Goal: Transaction & Acquisition: Obtain resource

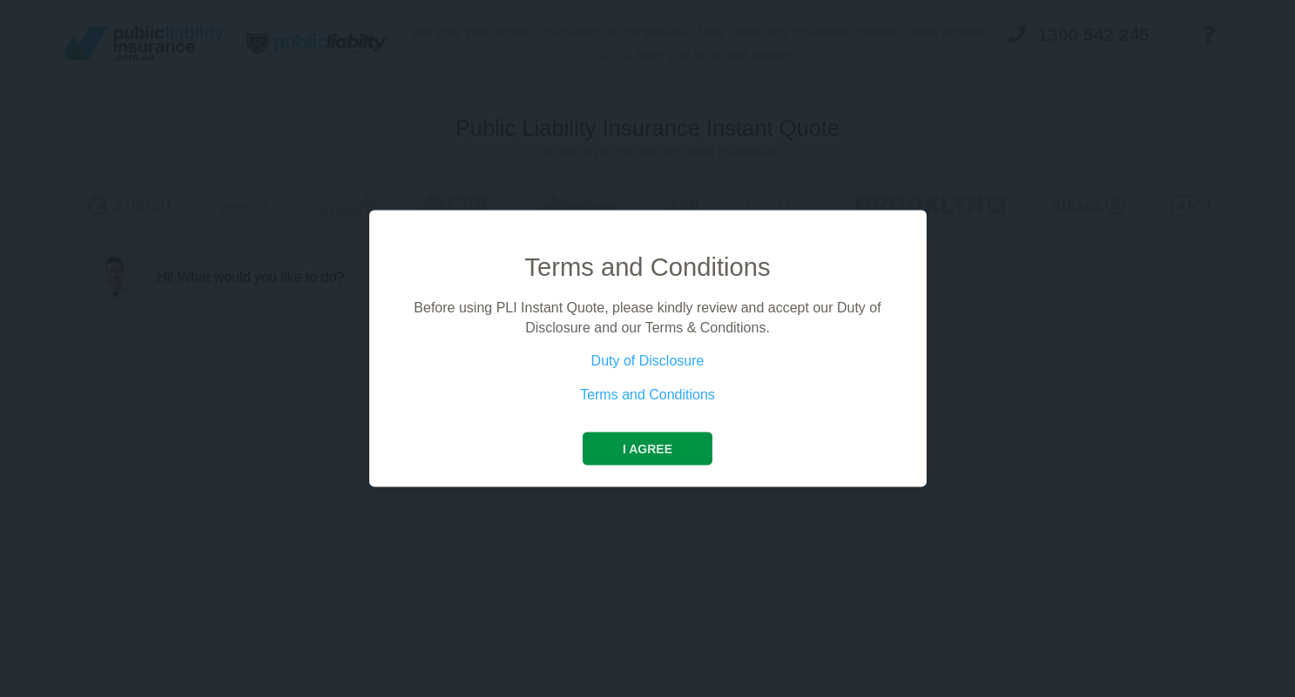
click at [637, 456] on button "I agree" at bounding box center [648, 449] width 130 height 33
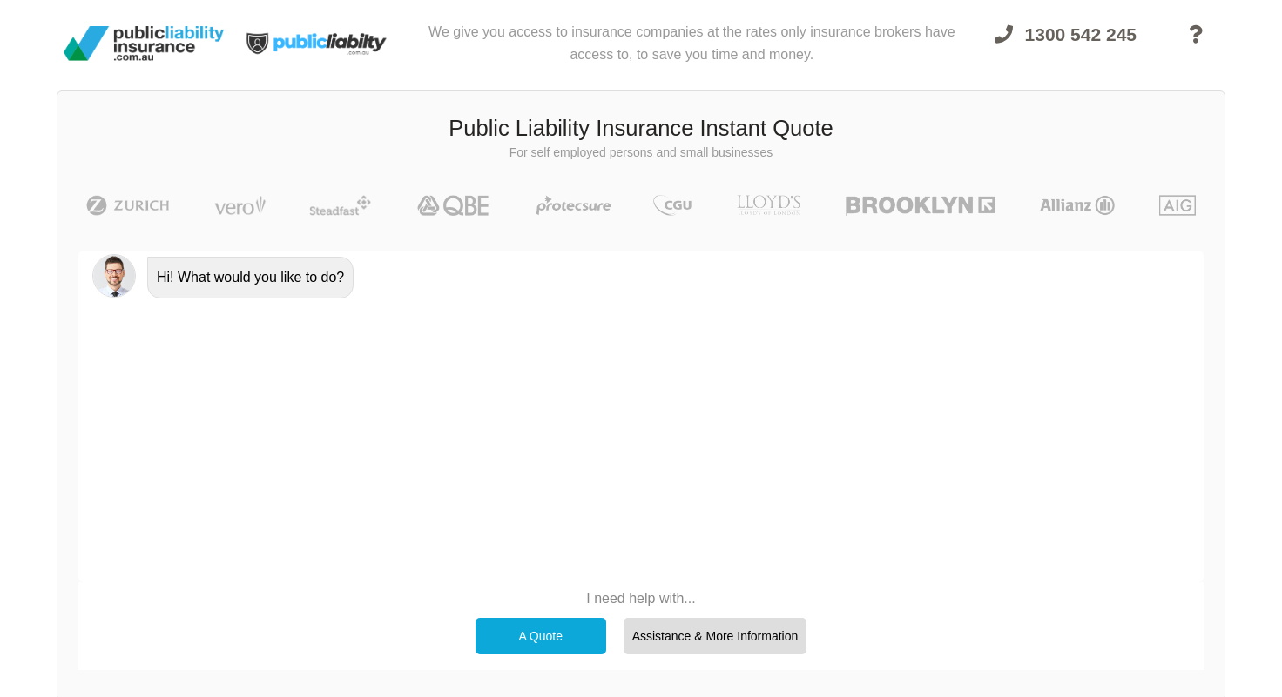
click at [464, 381] on div "Hi! What would you like to do?" at bounding box center [640, 417] width 1125 height 332
click at [623, 600] on p "I need help with..." at bounding box center [641, 599] width 349 height 19
click at [549, 643] on div "A Quote" at bounding box center [540, 636] width 131 height 37
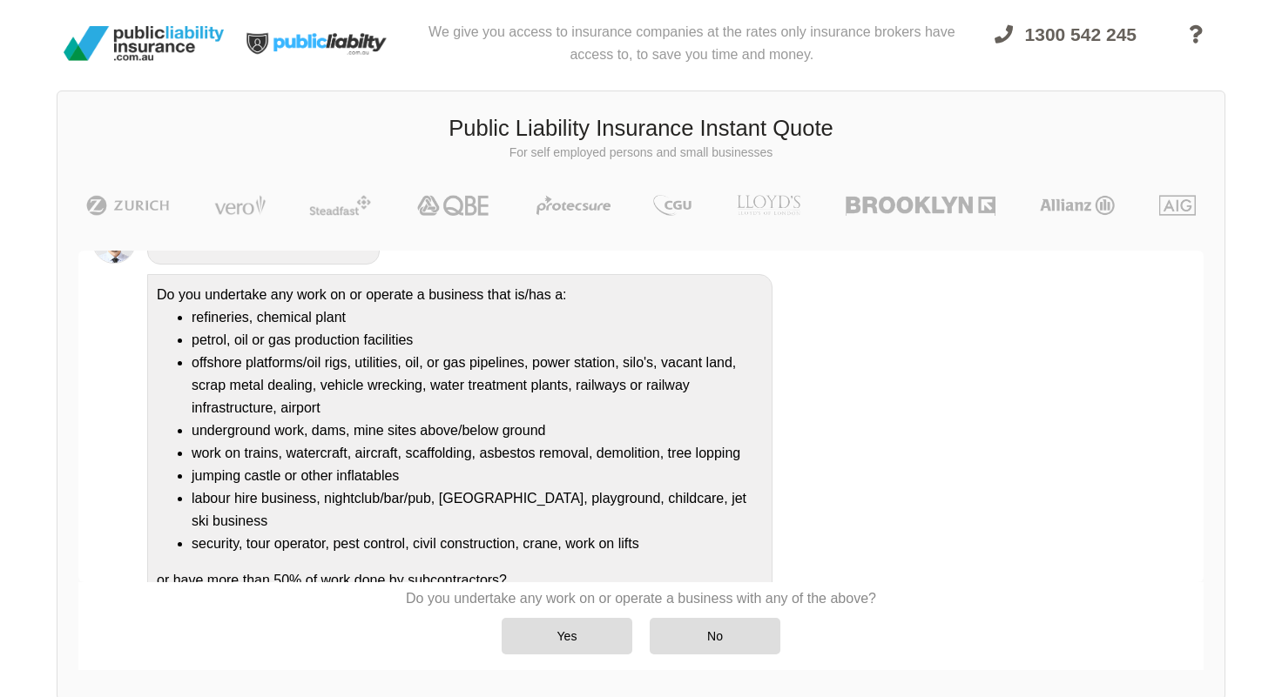
scroll to position [172, 0]
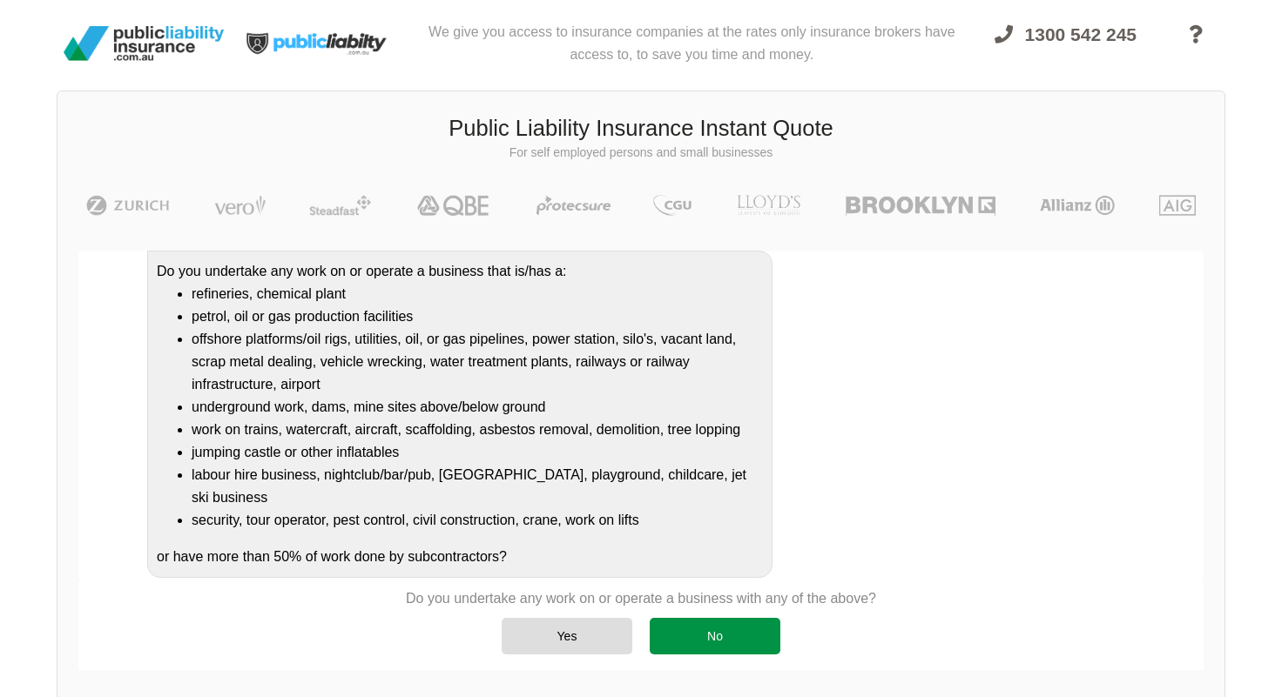
click at [719, 635] on div "No" at bounding box center [715, 636] width 131 height 37
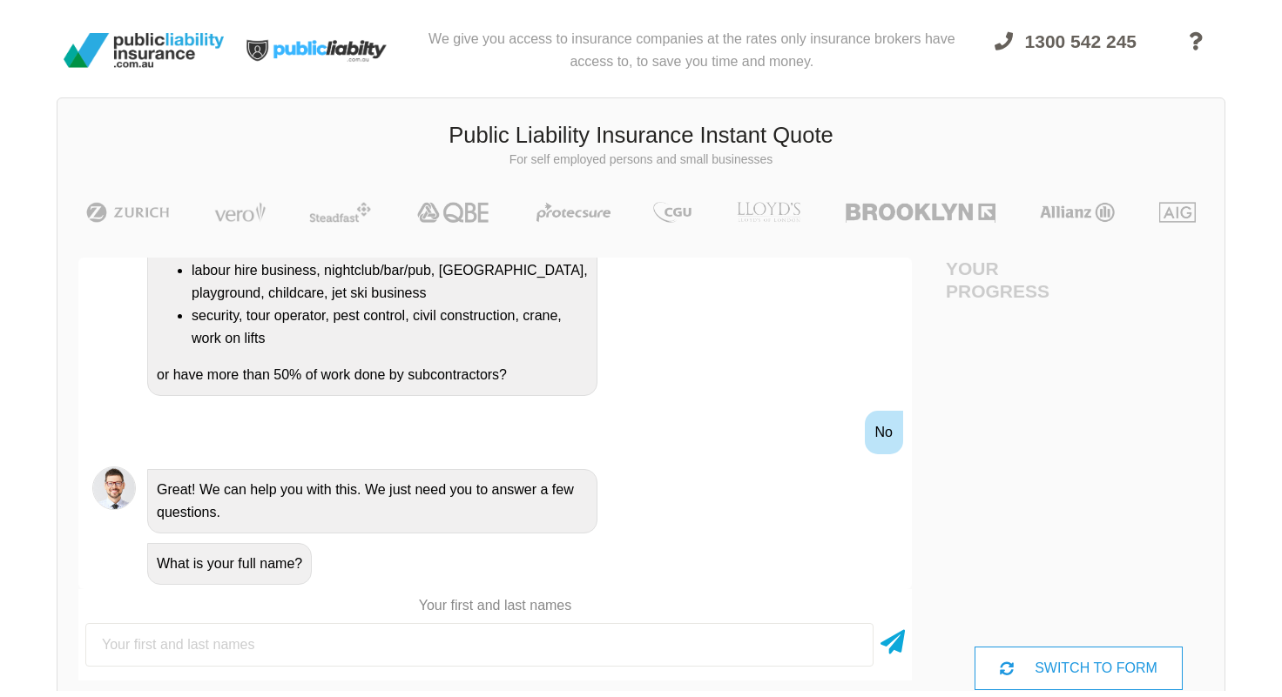
scroll to position [0, 0]
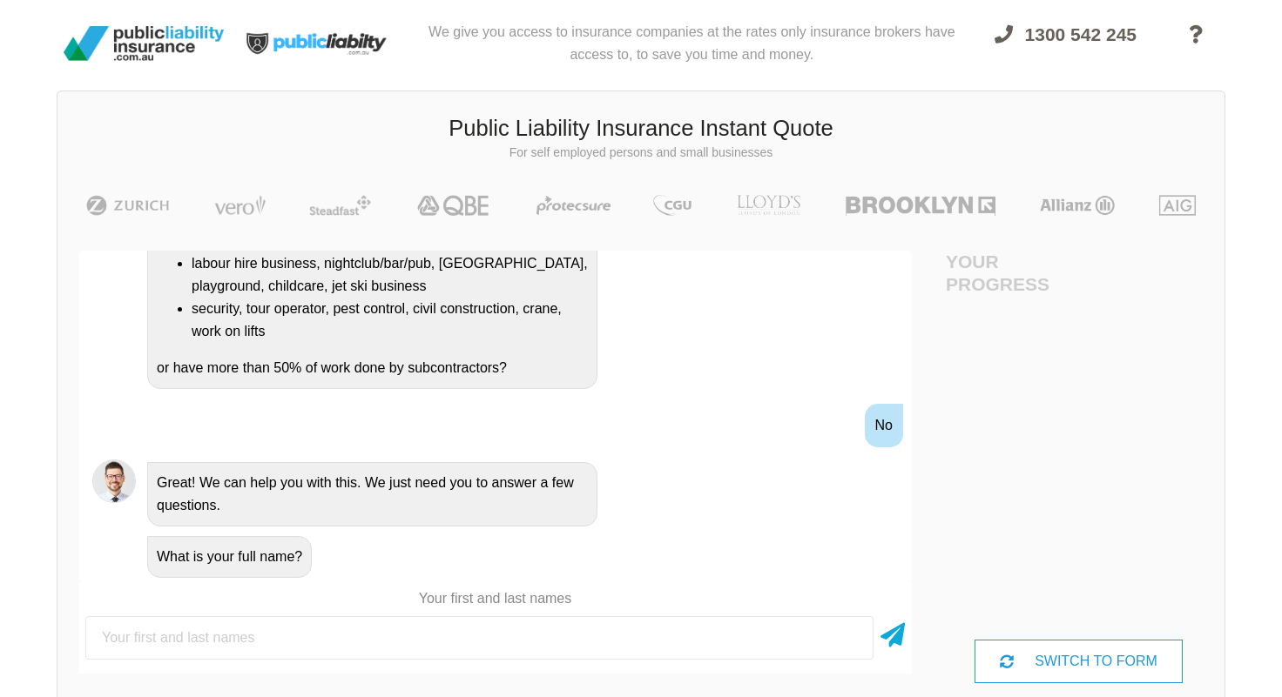
click at [356, 646] on input "text" at bounding box center [479, 639] width 788 height 44
drag, startPoint x: 128, startPoint y: 637, endPoint x: 193, endPoint y: 637, distance: 65.3
click at [128, 637] on input "Dav id Long" at bounding box center [479, 639] width 788 height 44
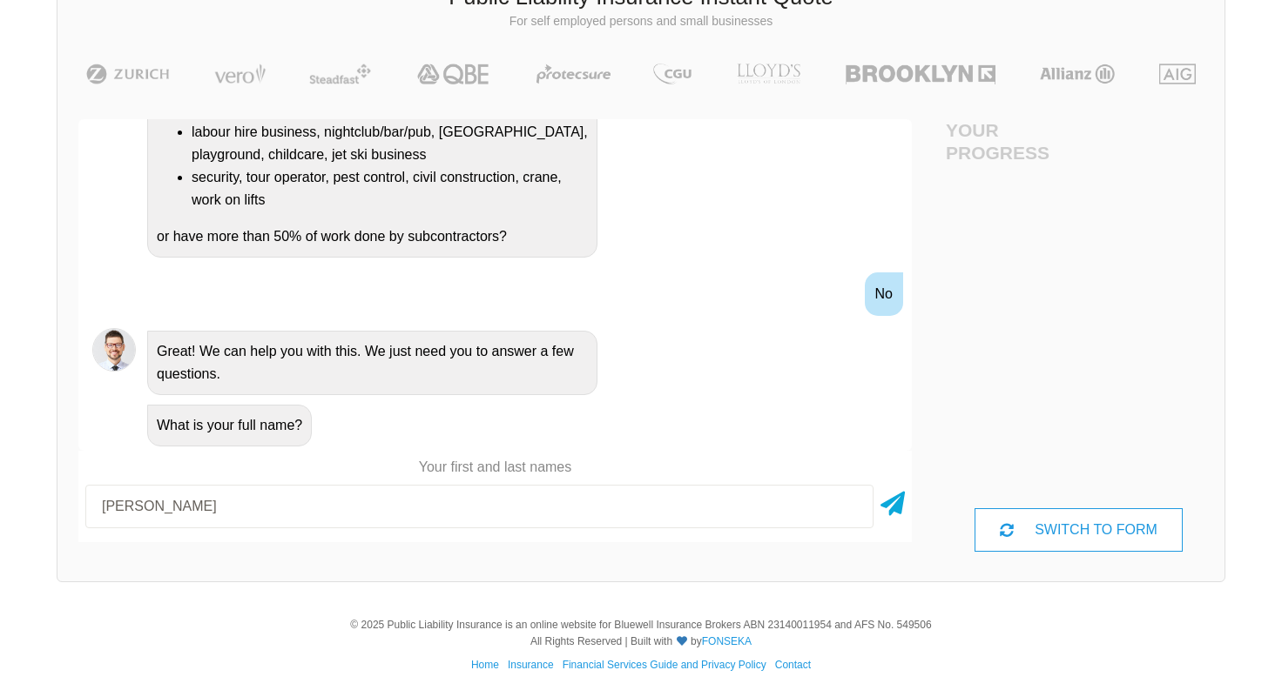
scroll to position [132, 0]
type input "[PERSON_NAME]"
click at [896, 501] on icon at bounding box center [892, 499] width 24 height 31
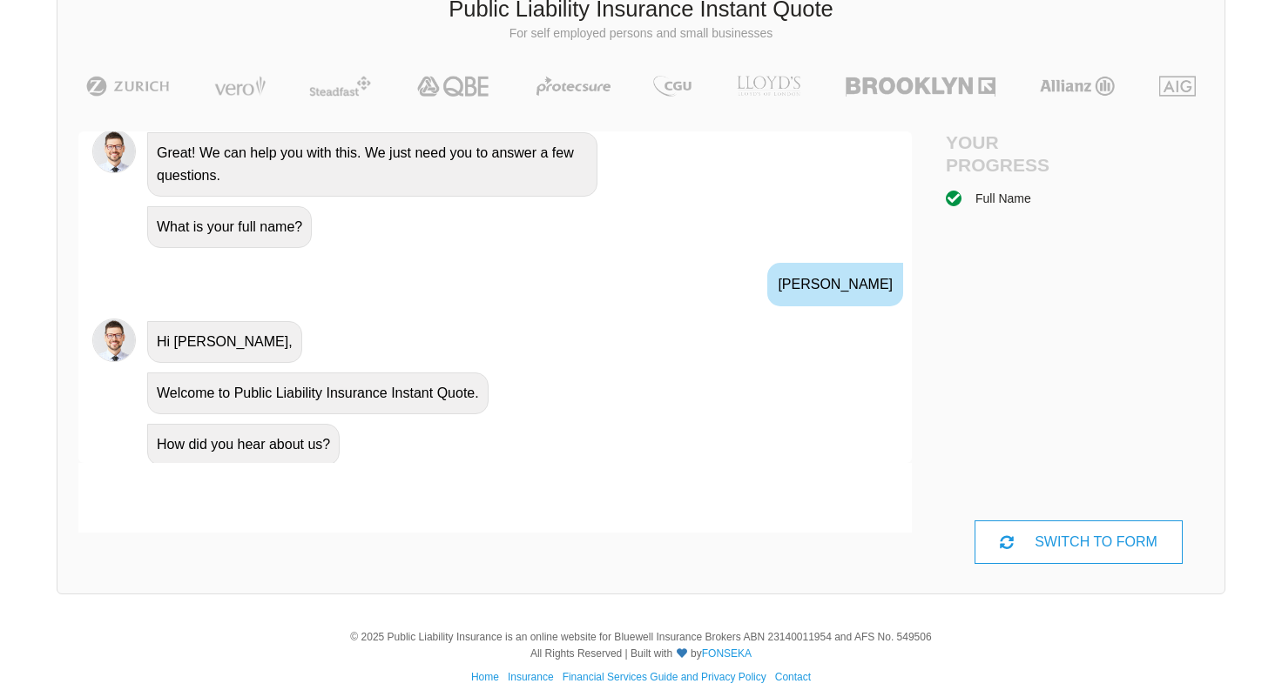
scroll to position [647, 0]
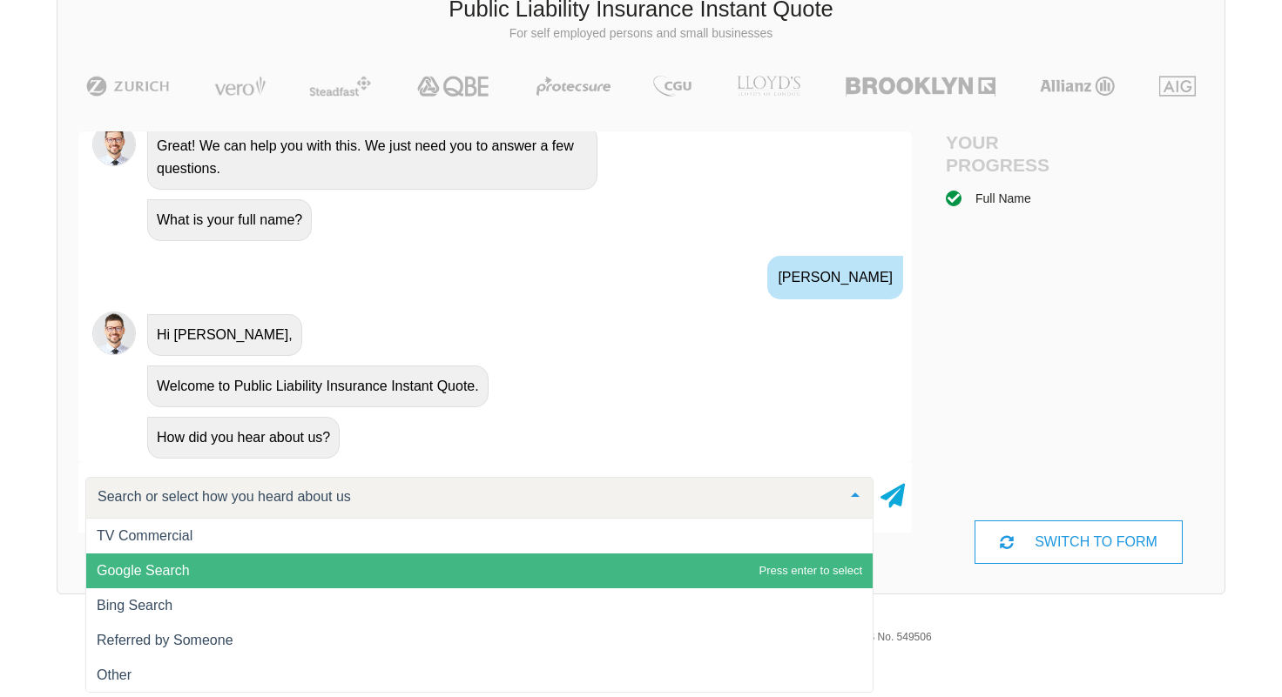
click at [191, 565] on span "Google Search" at bounding box center [479, 571] width 786 height 35
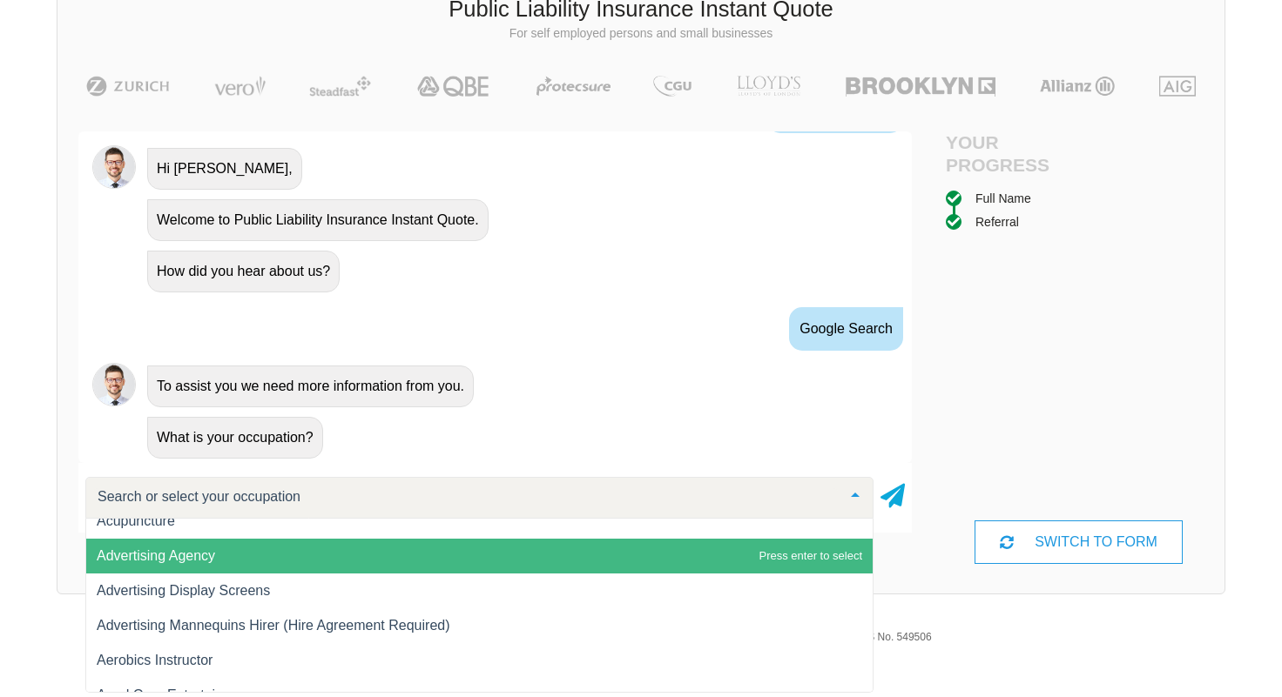
scroll to position [212, 0]
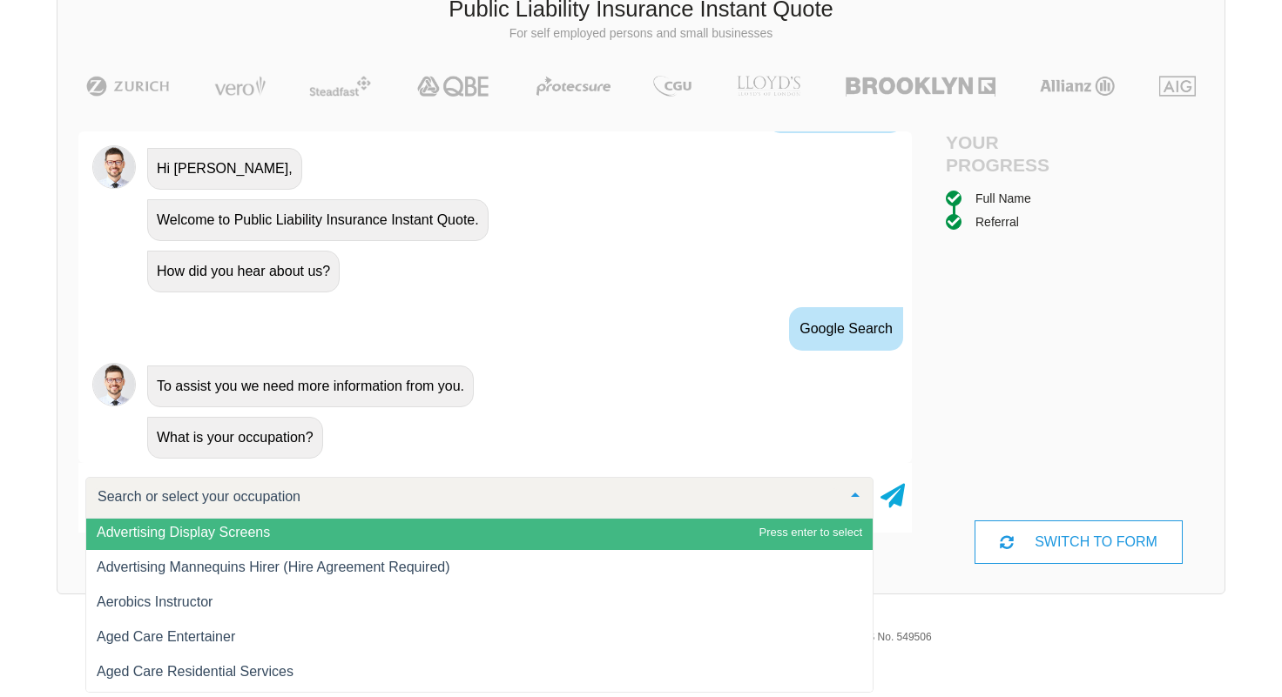
click at [286, 492] on input "text" at bounding box center [465, 497] width 745 height 17
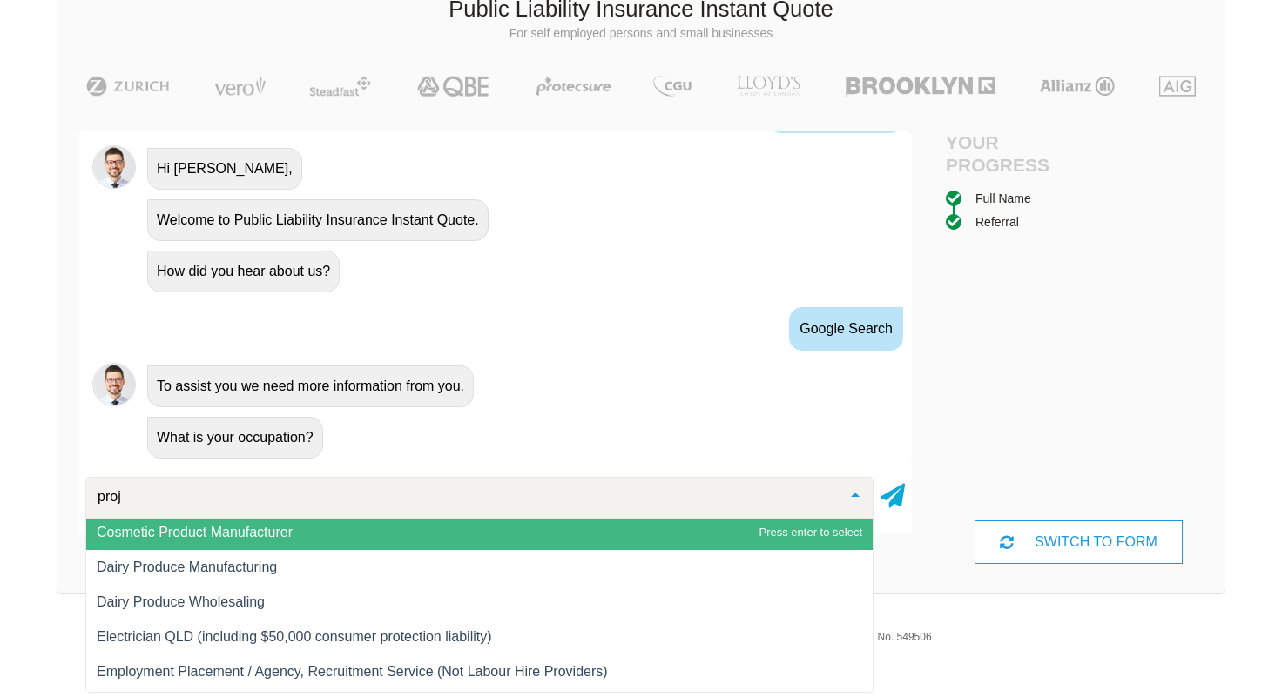
scroll to position [0, 0]
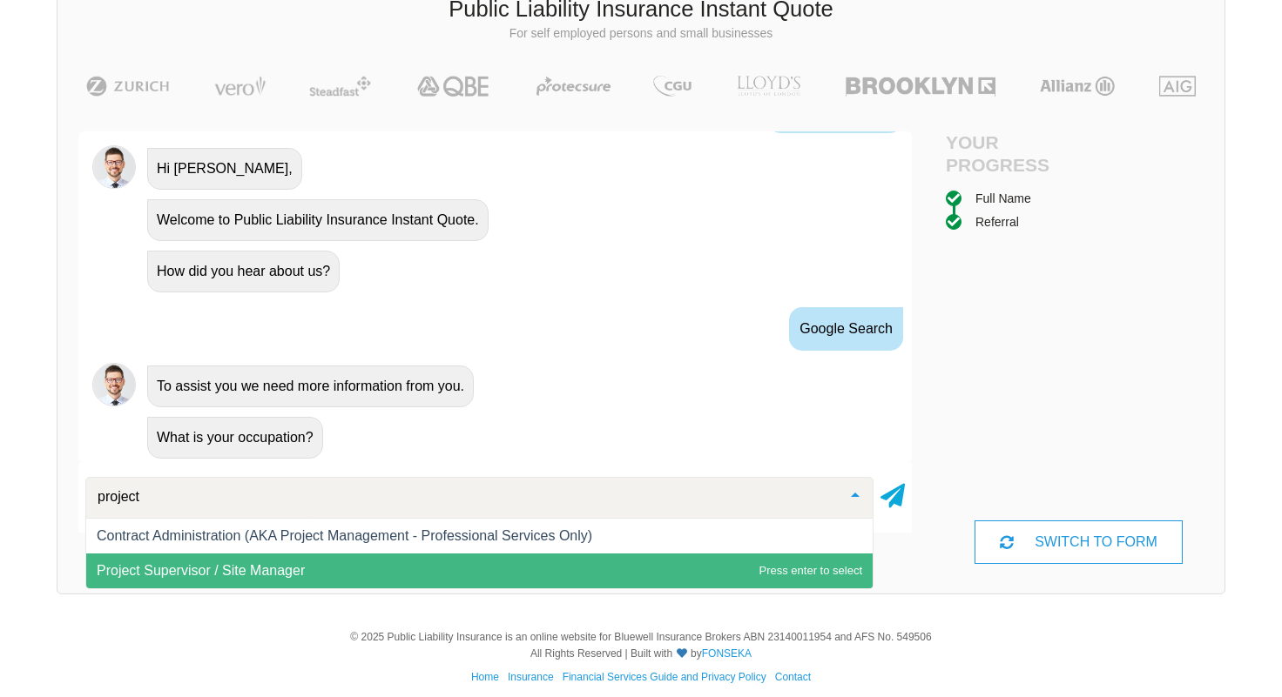
type input "project"
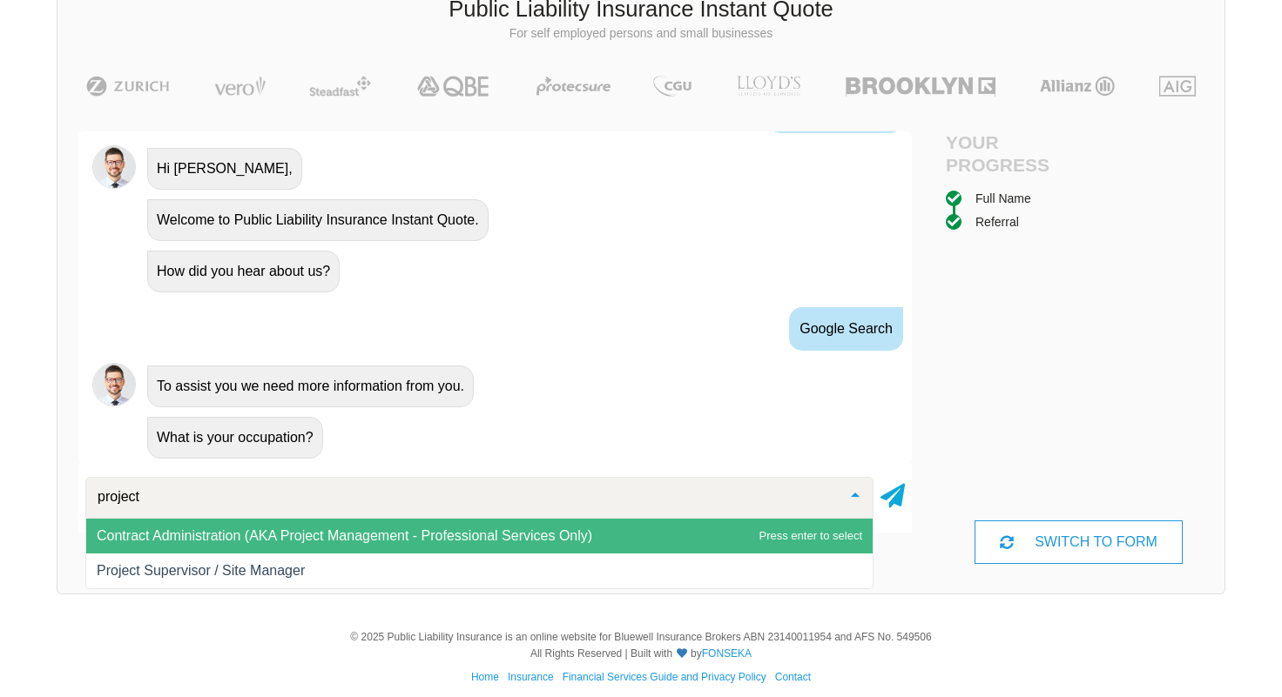
click at [422, 536] on span "Contract Administration (AKA Project Management - Professional Services Only)" at bounding box center [344, 536] width 495 height 15
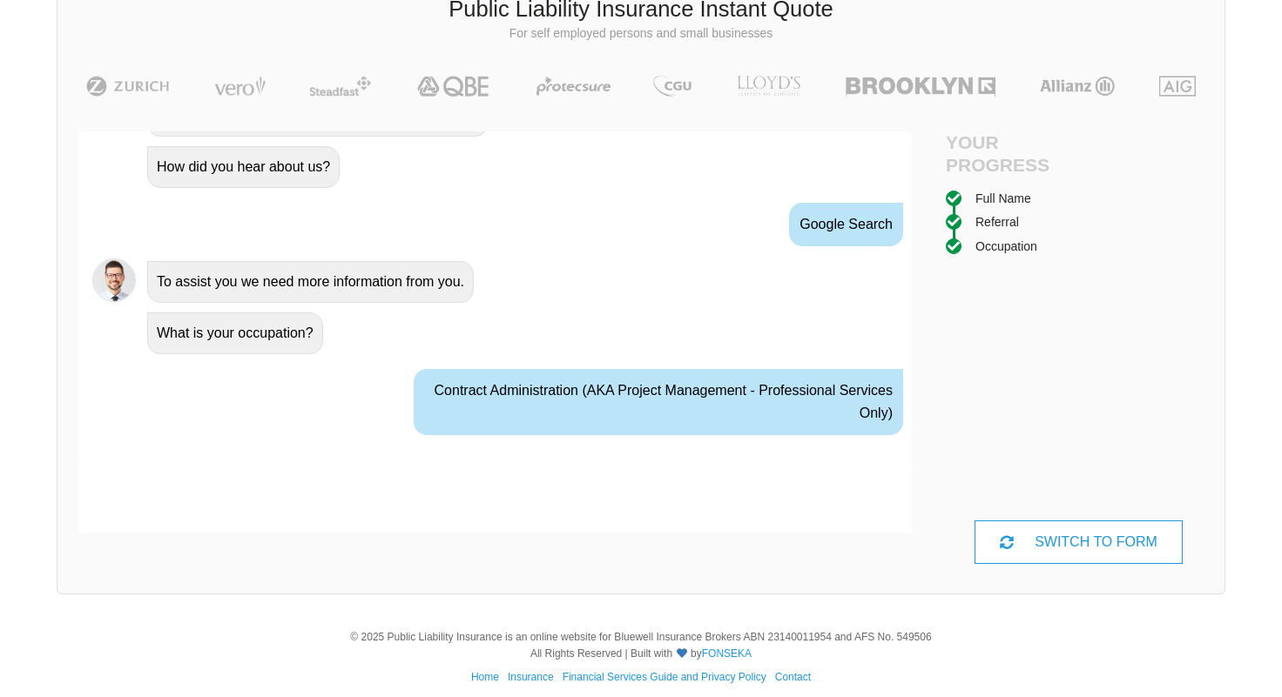
scroll to position [951, 0]
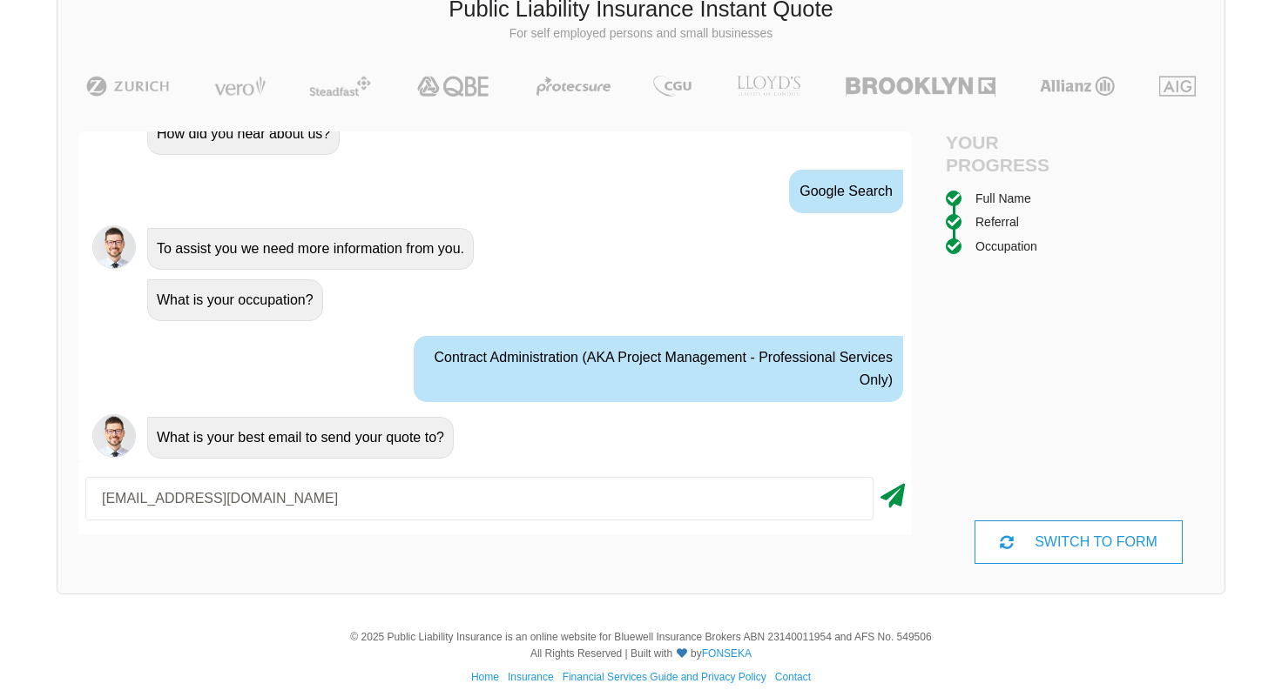
type input "[EMAIL_ADDRESS][DOMAIN_NAME]"
click at [894, 499] on icon at bounding box center [892, 492] width 24 height 31
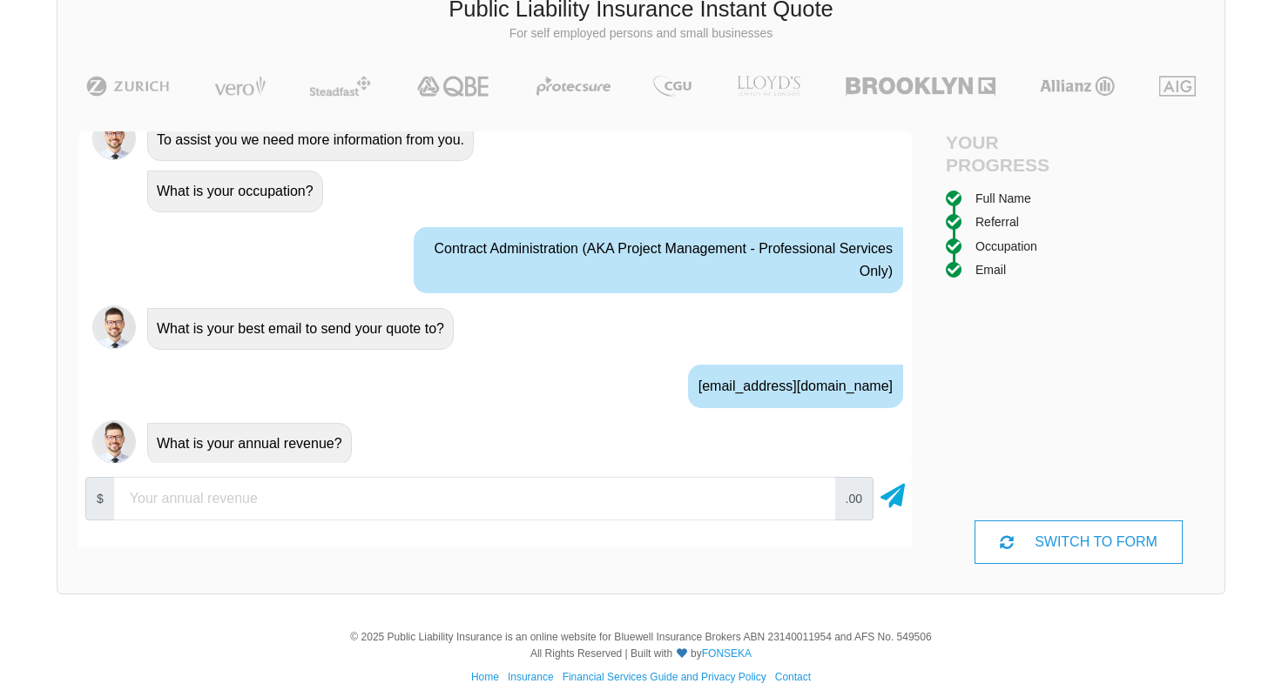
scroll to position [1066, 0]
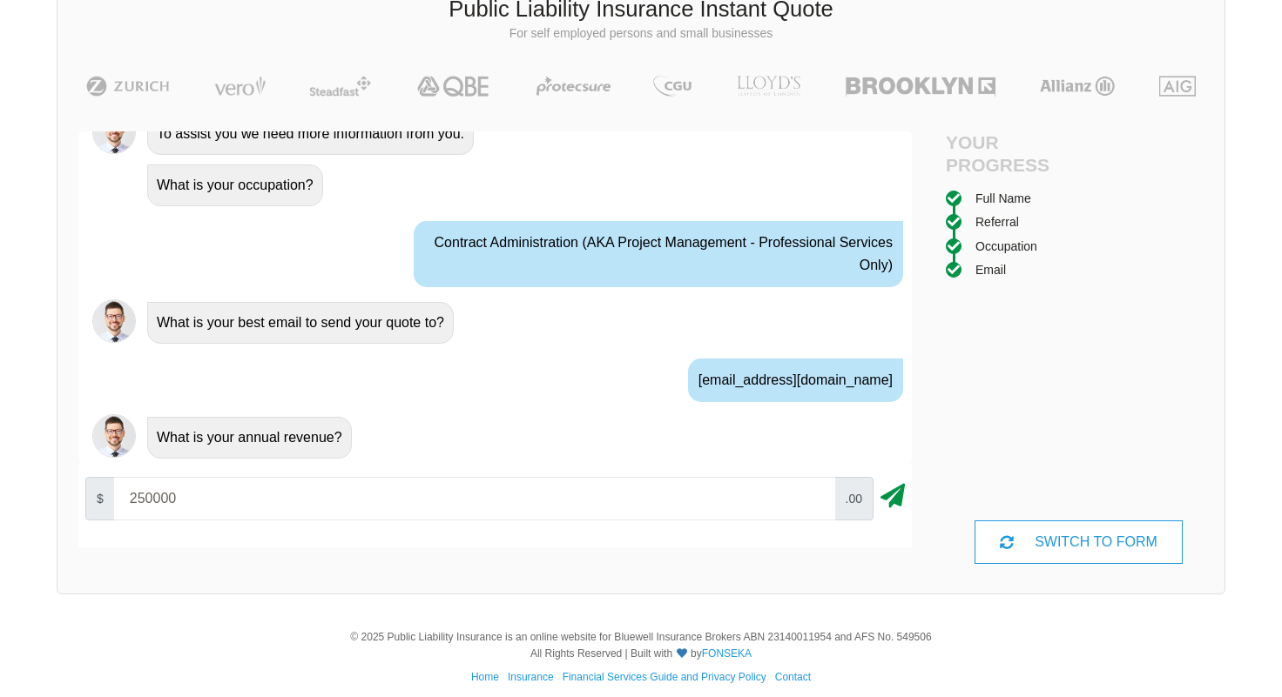
type input "250000"
click at [892, 495] on icon at bounding box center [892, 492] width 24 height 31
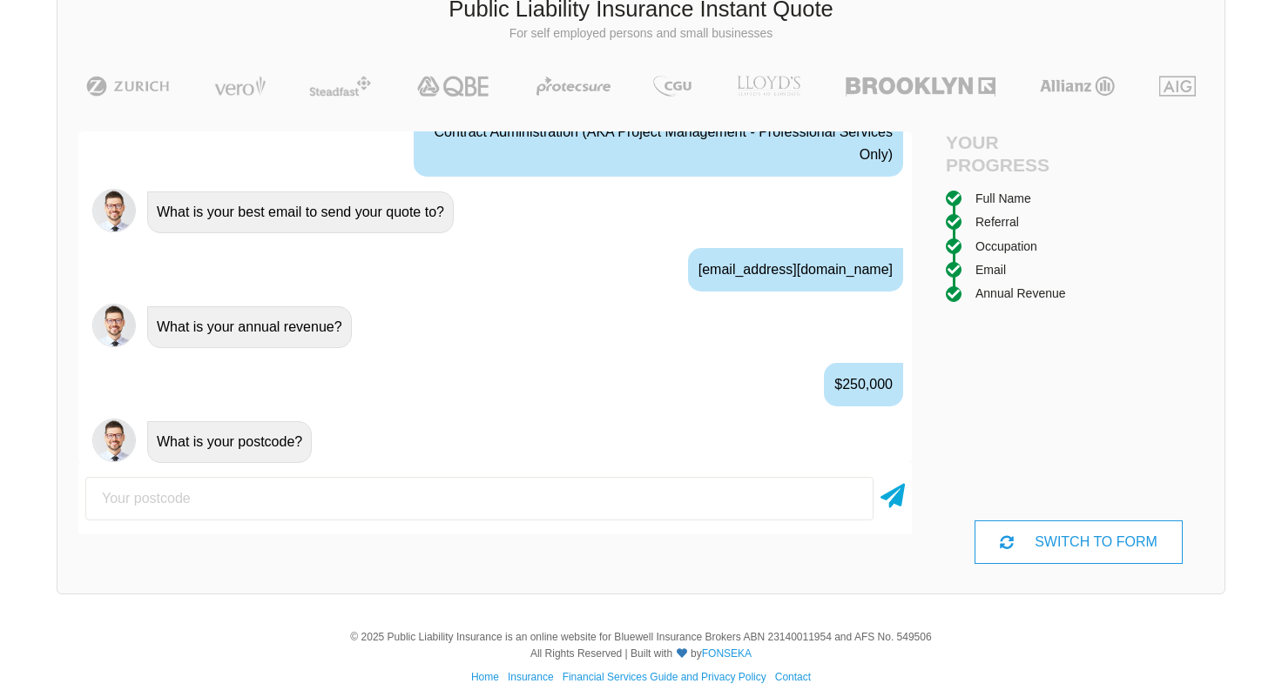
scroll to position [1181, 0]
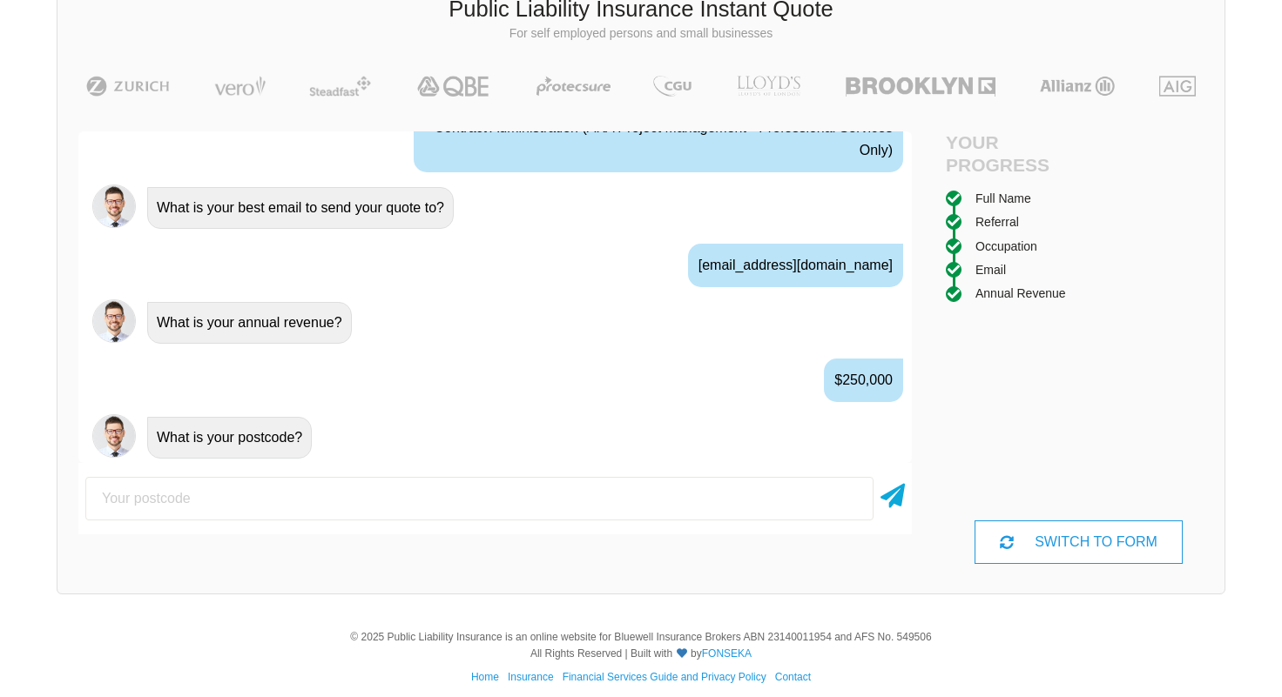
click at [427, 494] on input "number" at bounding box center [479, 499] width 788 height 44
type input "3008"
click at [893, 496] on icon at bounding box center [892, 492] width 24 height 31
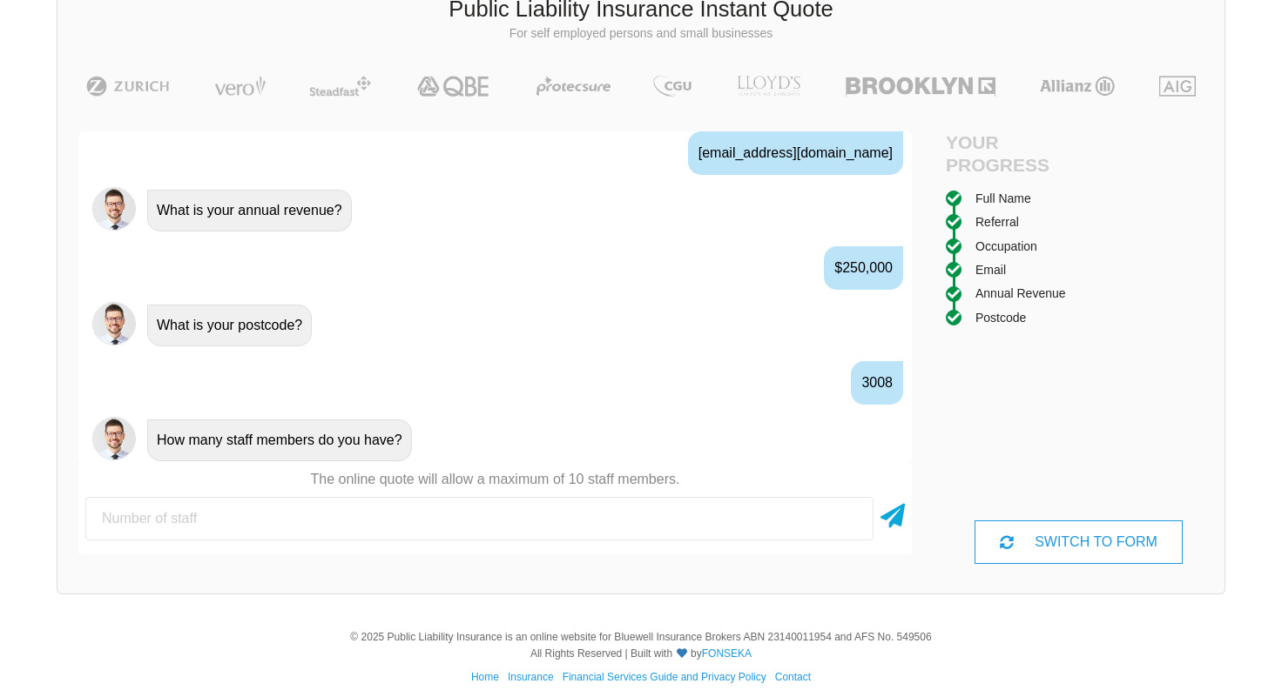
scroll to position [1296, 0]
type input "2"
click at [896, 517] on icon at bounding box center [892, 512] width 24 height 31
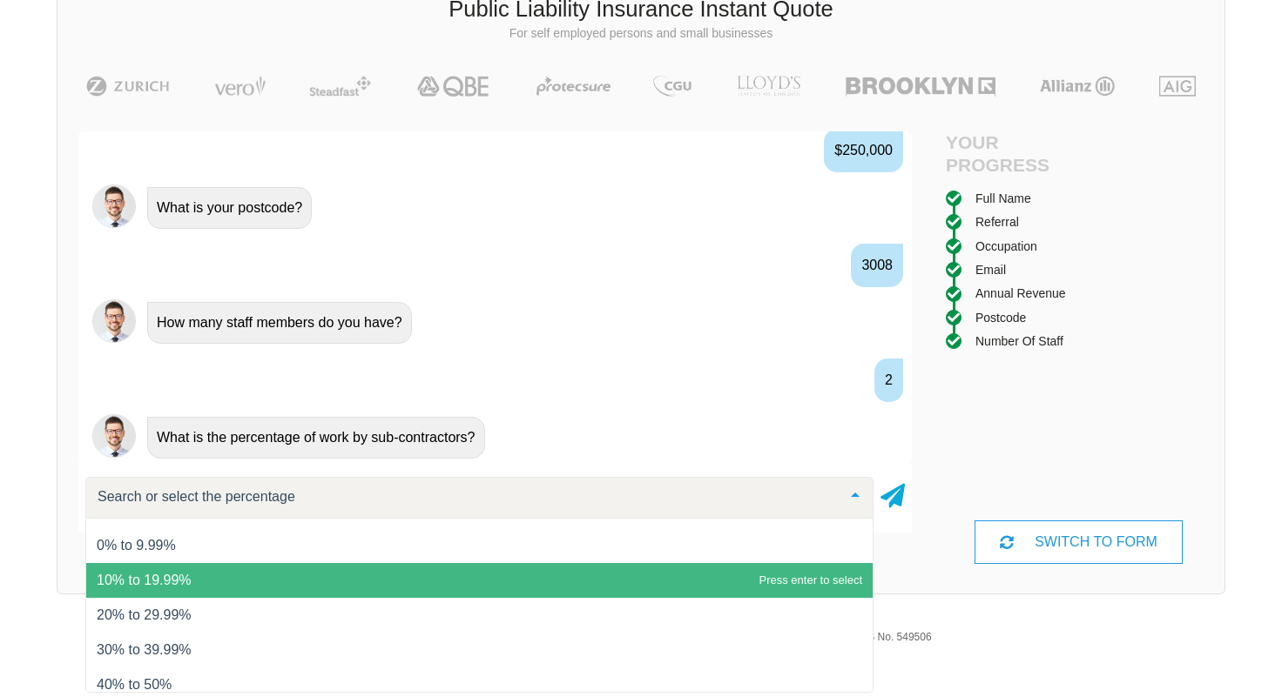
scroll to position [24, 0]
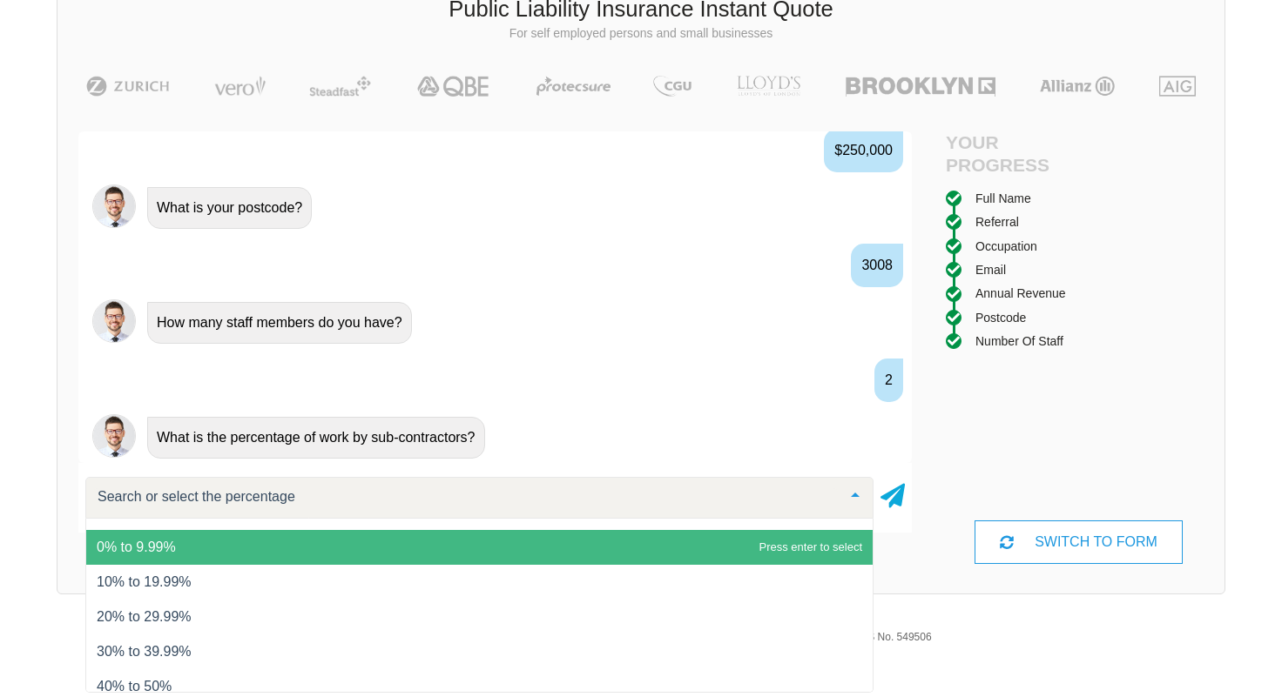
click at [244, 543] on span "0% to 9.99%" at bounding box center [479, 547] width 786 height 35
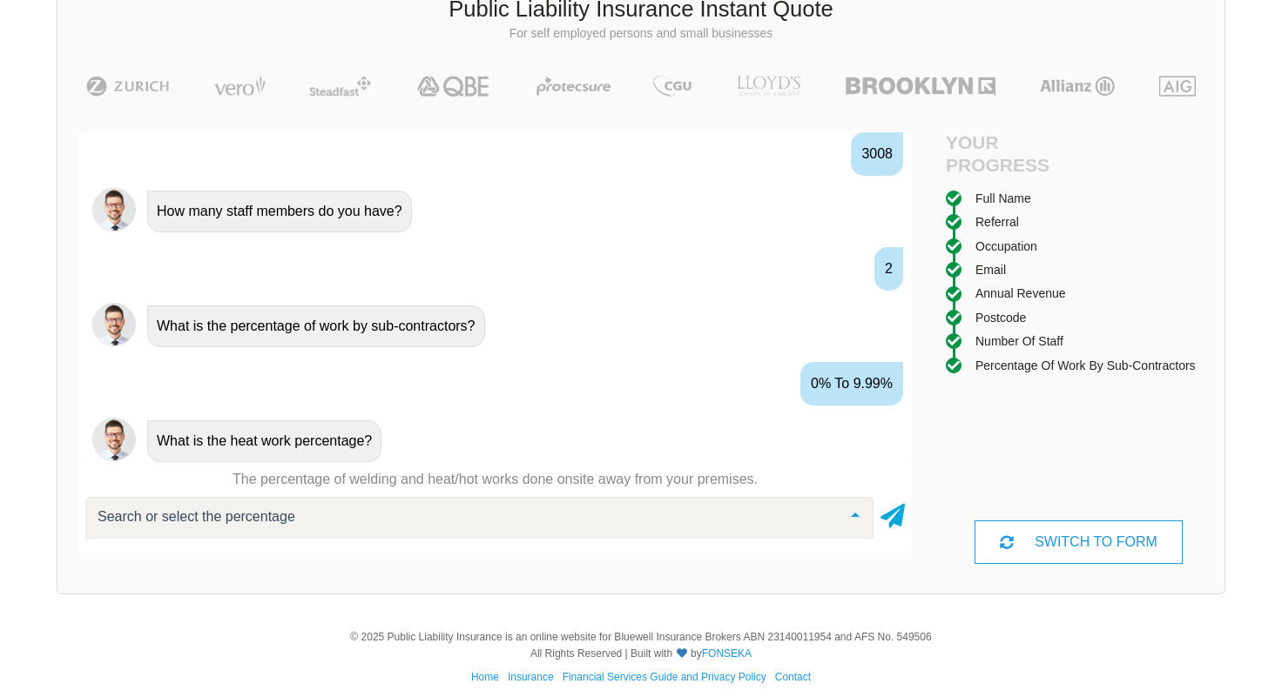
scroll to position [1526, 0]
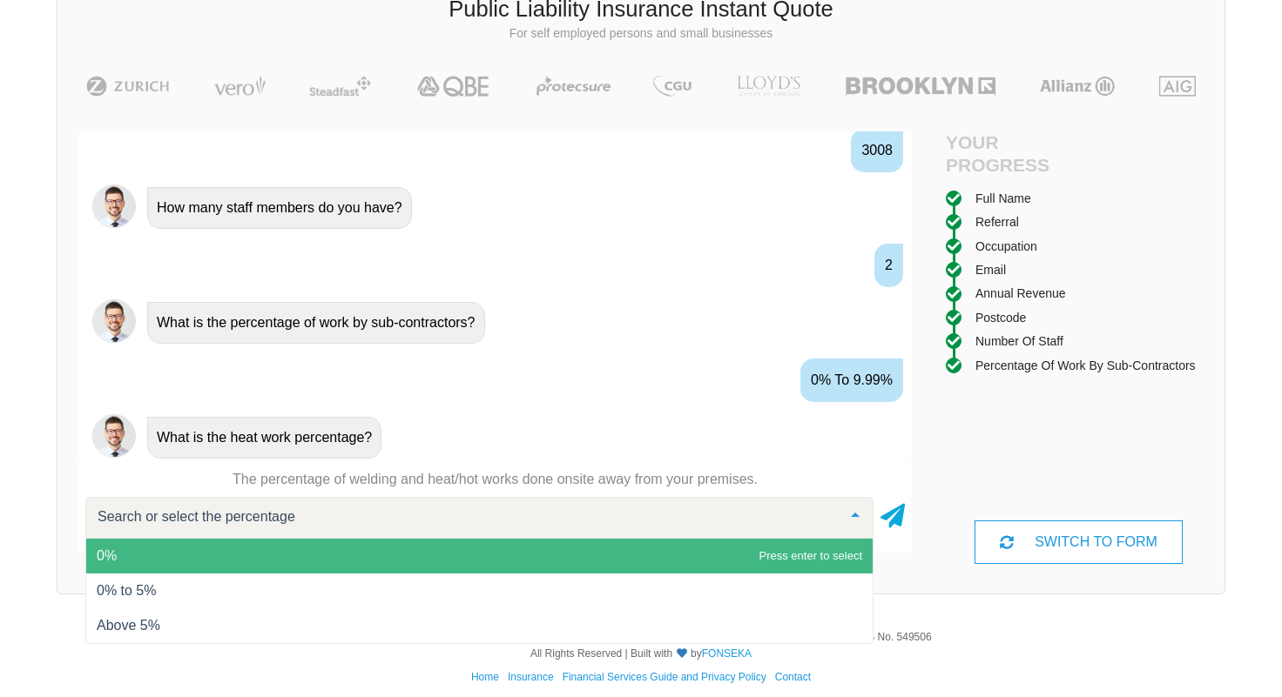
click at [467, 557] on span "0%" at bounding box center [479, 556] width 786 height 35
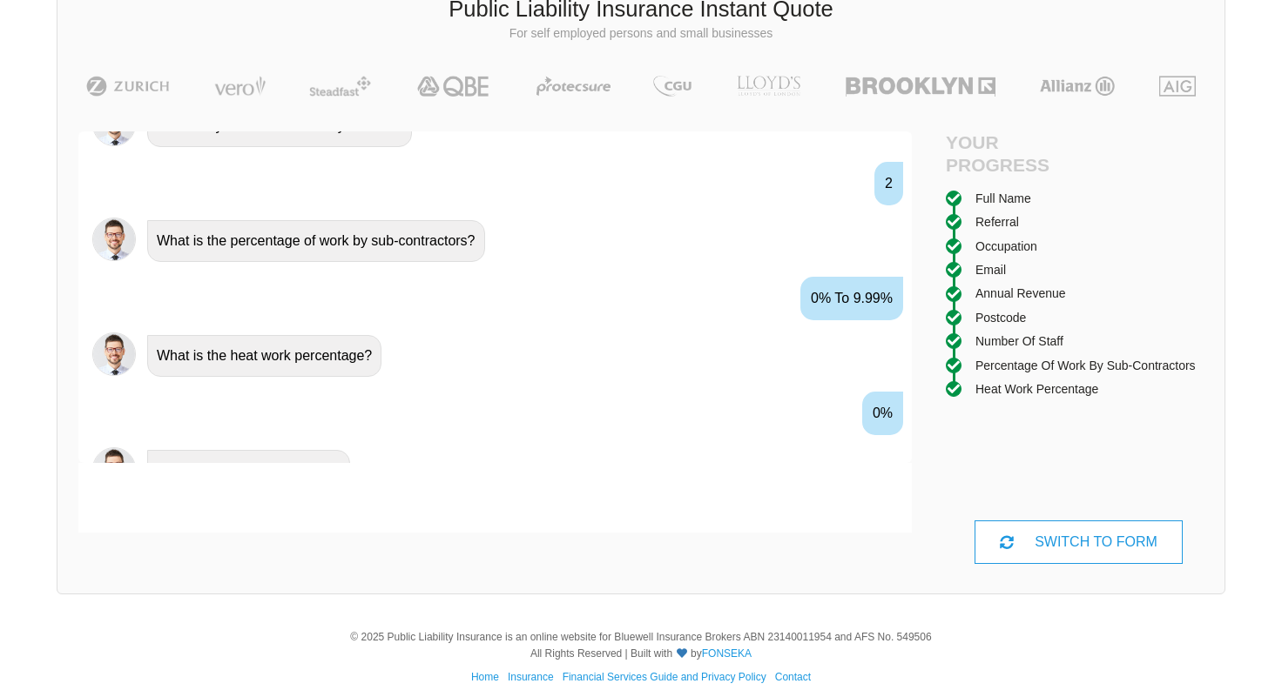
scroll to position [1641, 0]
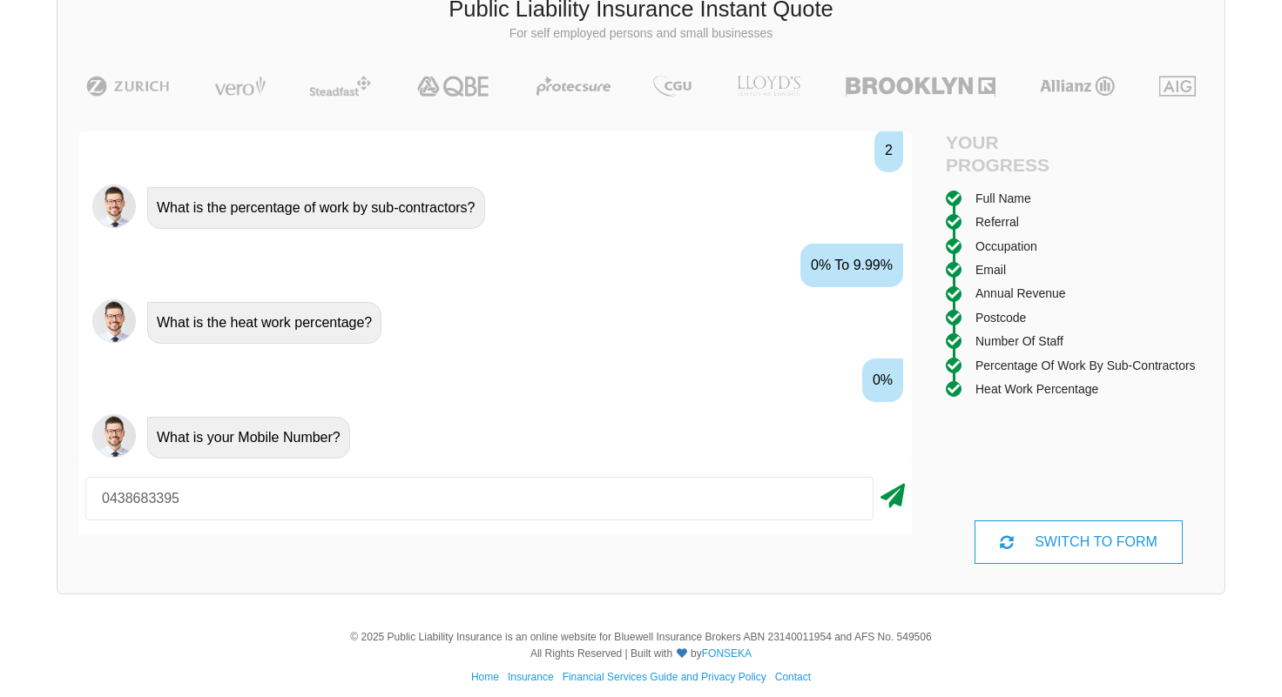
type input "0438683395"
click at [892, 499] on icon at bounding box center [892, 492] width 24 height 31
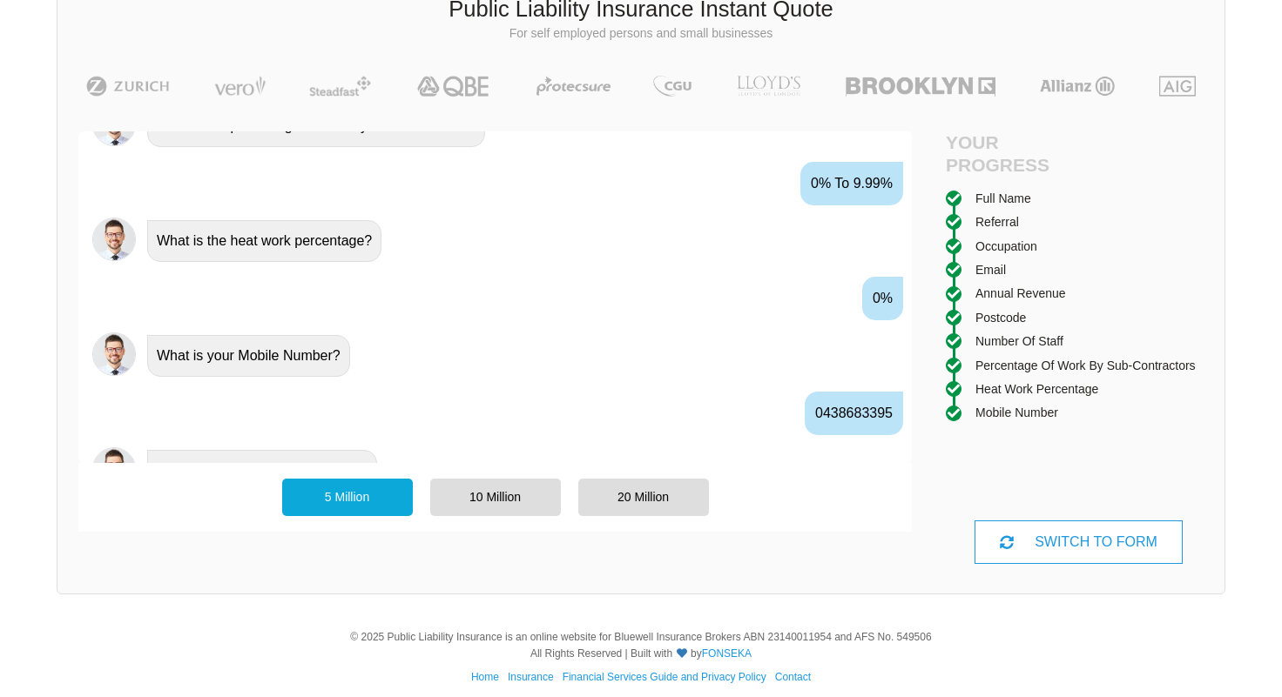
scroll to position [1755, 0]
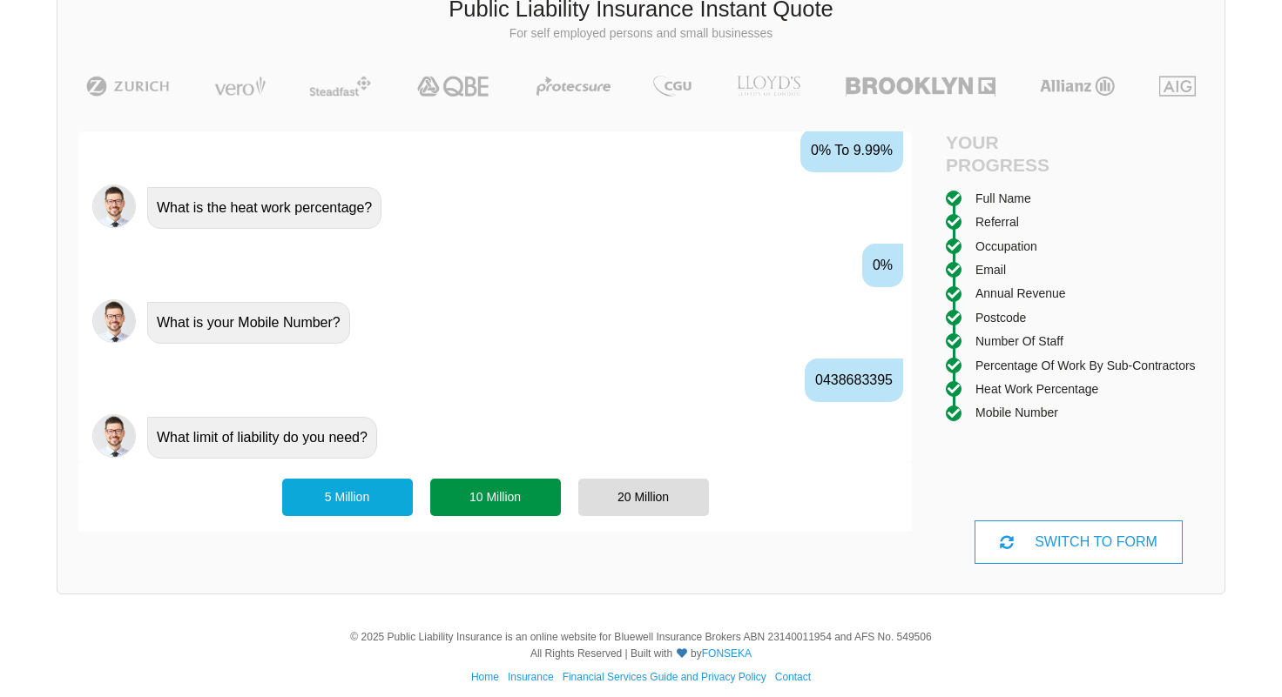
click at [489, 502] on div "10 Million" at bounding box center [495, 497] width 131 height 37
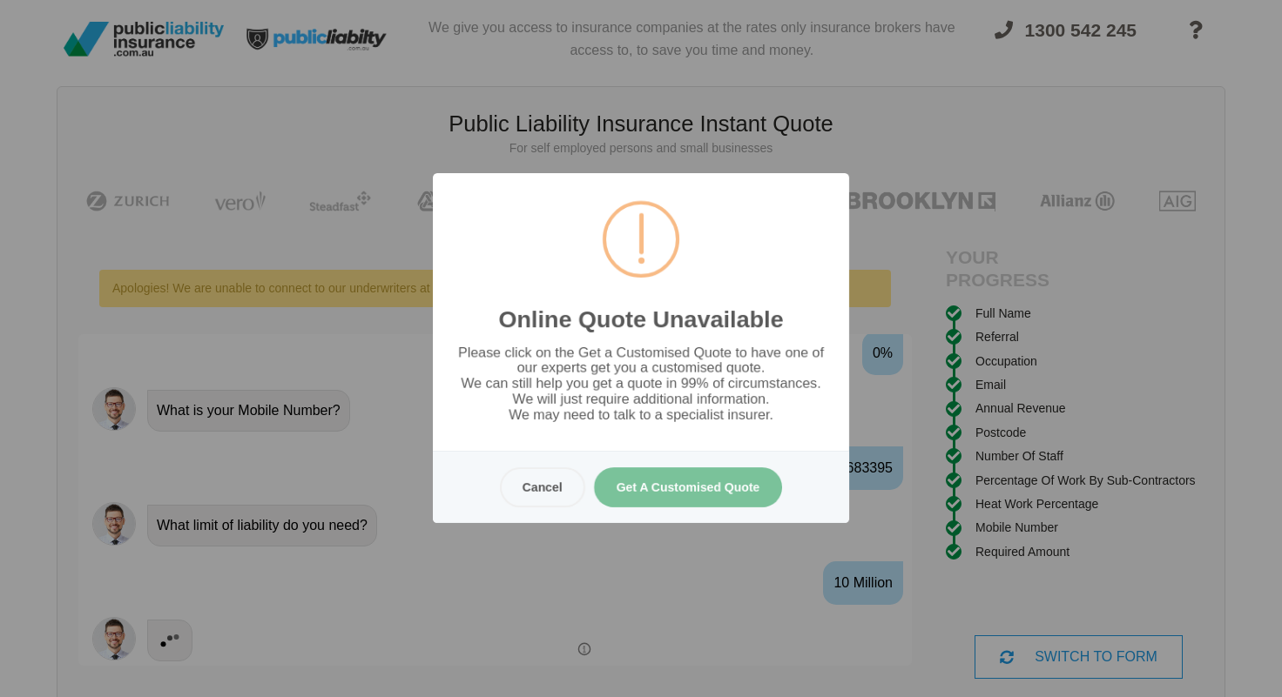
scroll to position [0, 0]
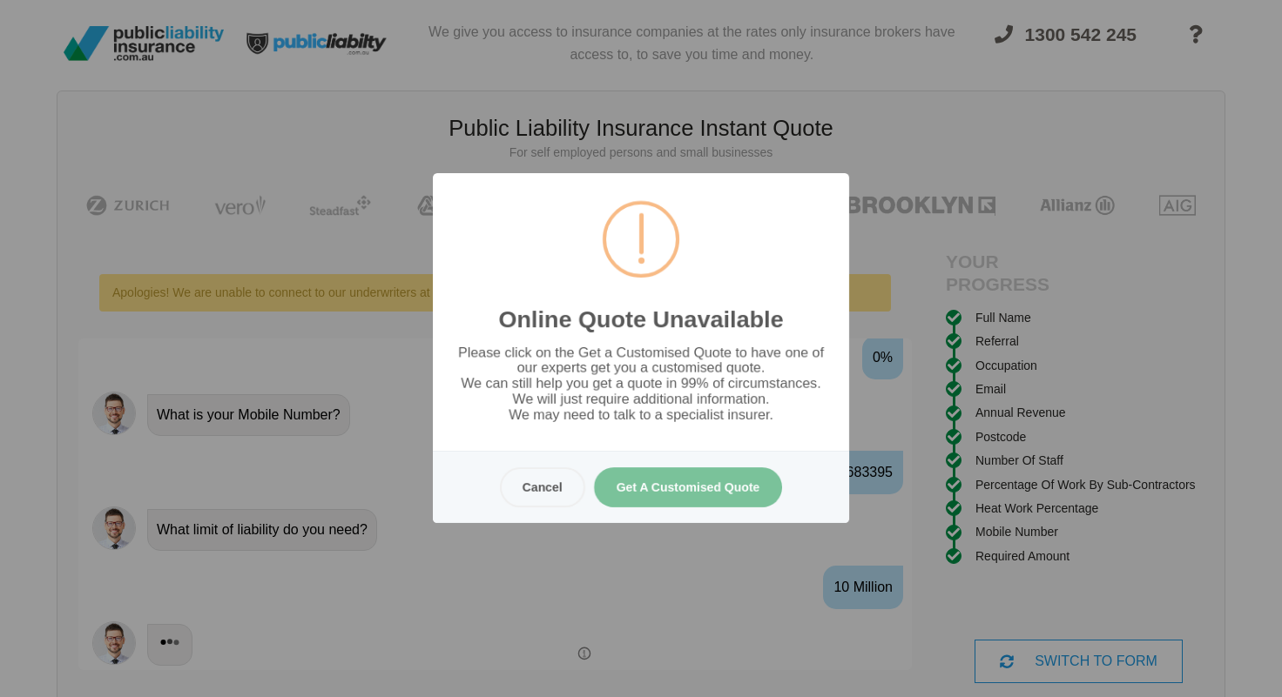
click at [426, 102] on div "Online Quote Unavailable Please click on the Get a Customised Quote to have one…" at bounding box center [641, 348] width 1282 height 697
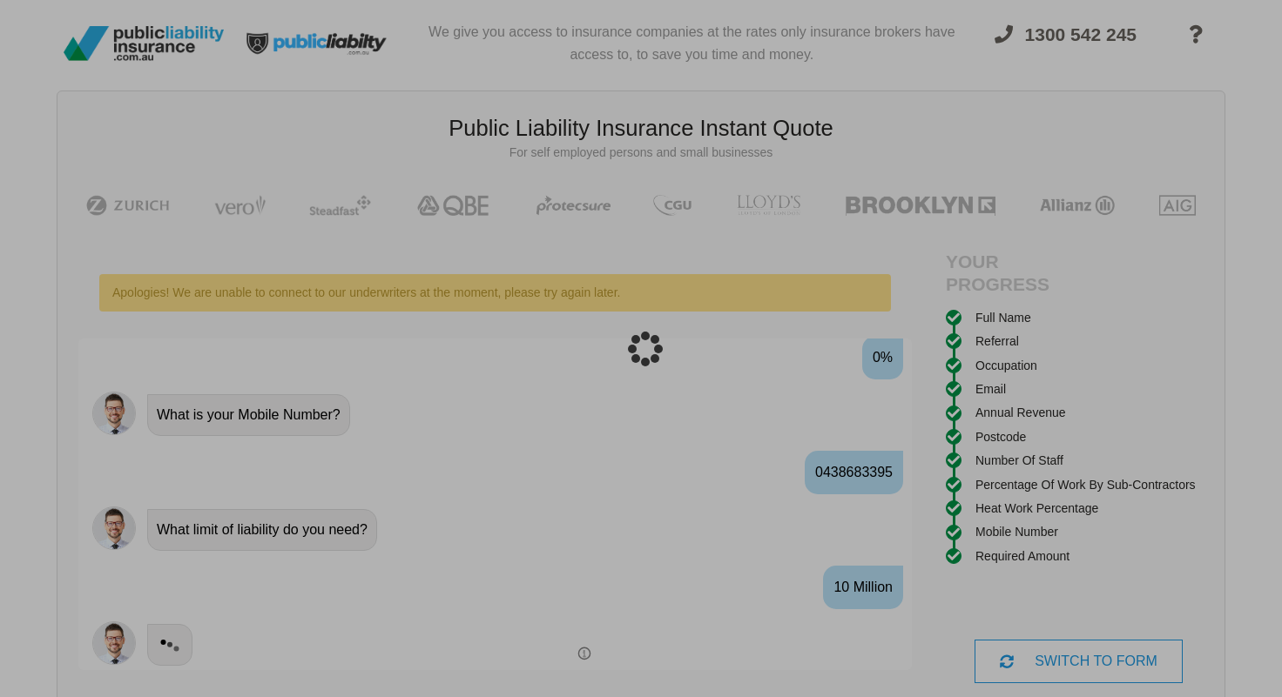
scroll to position [44, 0]
